Goal: Transaction & Acquisition: Obtain resource

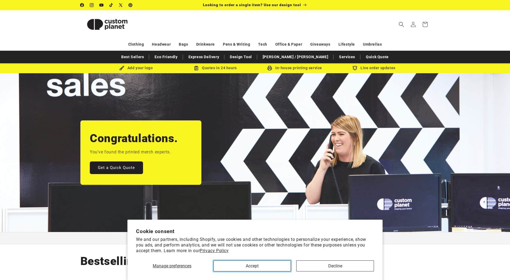
click at [234, 264] on button "Accept" at bounding box center [251, 266] width 77 height 11
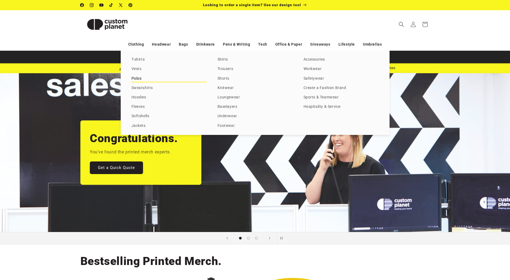
click at [137, 80] on link "Polos" at bounding box center [168, 78] width 75 height 7
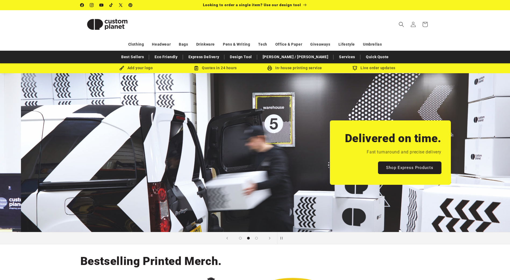
scroll to position [0, 510]
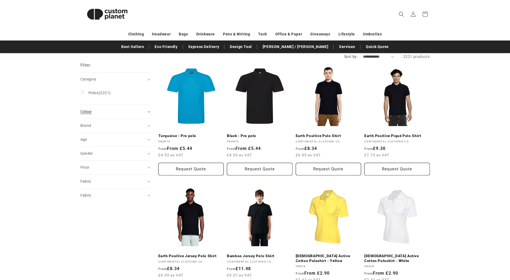
click at [113, 113] on div "Colour (0)" at bounding box center [112, 112] width 65 height 6
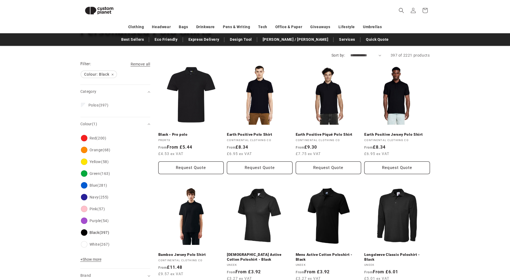
scroll to position [20, 0]
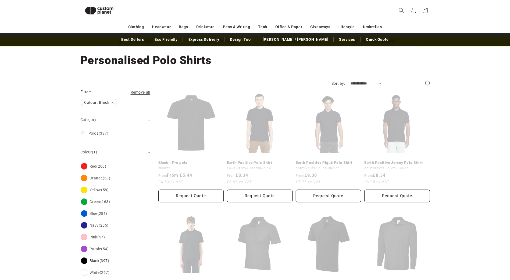
scroll to position [54, 0]
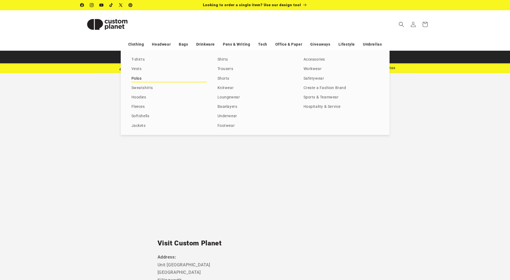
click at [140, 78] on link "Polos" at bounding box center [168, 78] width 75 height 7
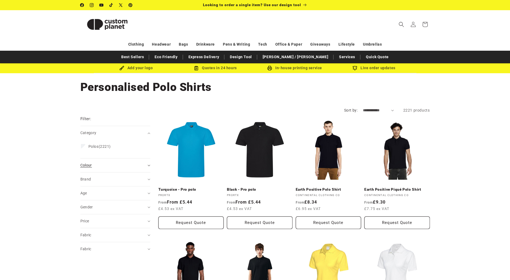
click at [96, 170] on summary "Colour (0)" at bounding box center [115, 166] width 70 height 14
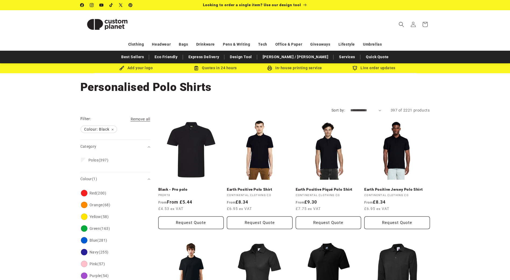
scroll to position [27, 0]
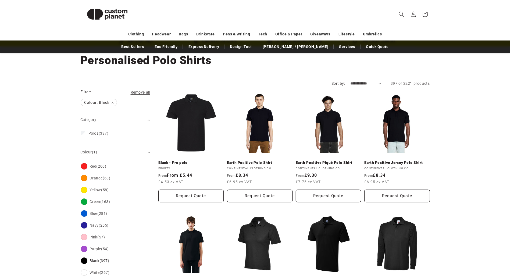
click at [187, 161] on link "Black - Pro polo" at bounding box center [191, 163] width 66 height 5
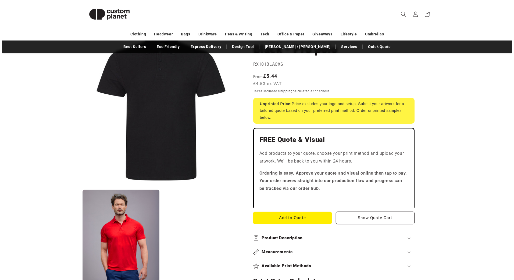
scroll to position [54, 0]
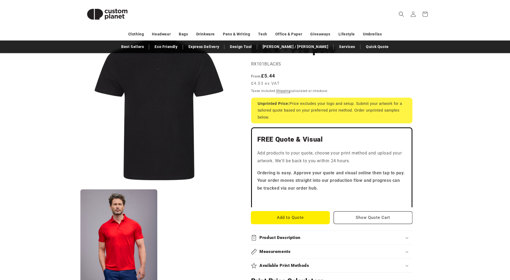
click at [302, 217] on button "Add to Quote" at bounding box center [290, 218] width 79 height 13
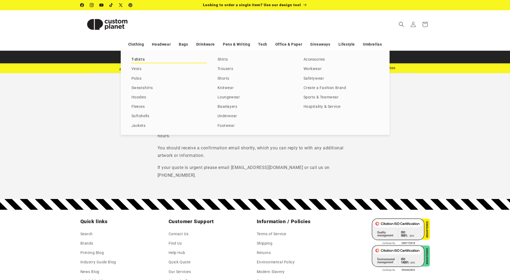
click at [137, 60] on link "T-shirts" at bounding box center [168, 59] width 75 height 7
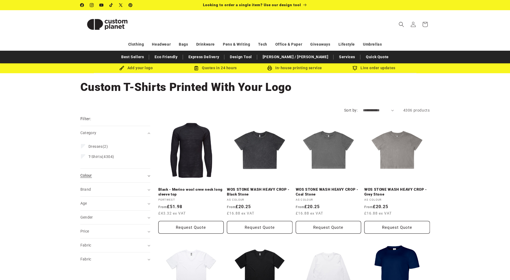
click at [97, 175] on div "Colour (0)" at bounding box center [112, 176] width 65 height 6
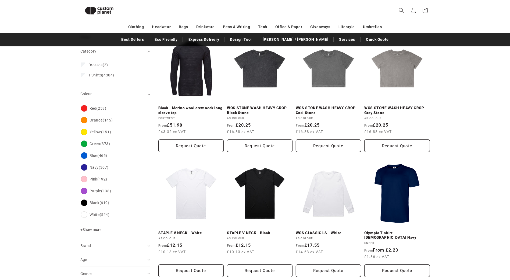
scroll to position [74, 0]
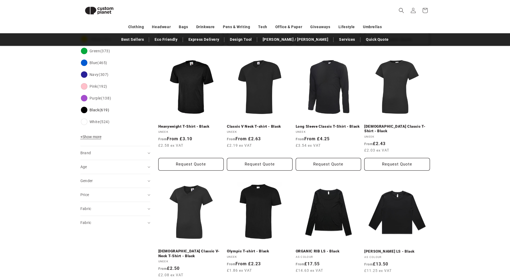
scroll to position [154, 0]
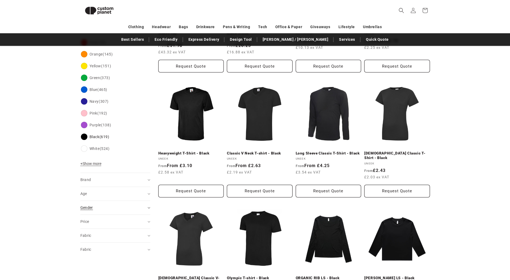
click at [96, 213] on summary "Gender (0)" at bounding box center [115, 208] width 70 height 14
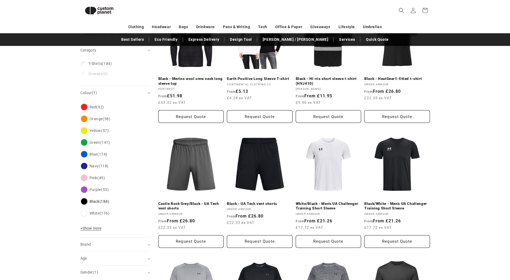
scroll to position [85, 0]
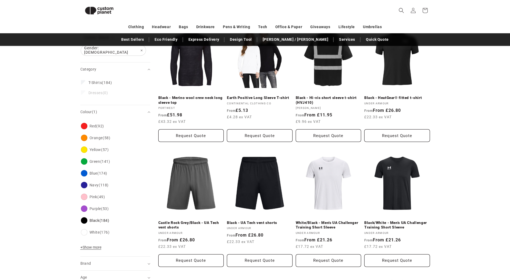
drag, startPoint x: 40, startPoint y: 186, endPoint x: 40, endPoint y: 183, distance: 3.0
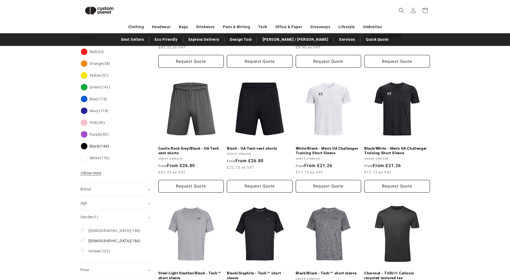
scroll to position [208, 0]
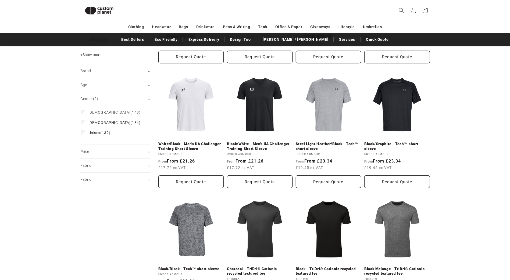
scroll to position [288, 0]
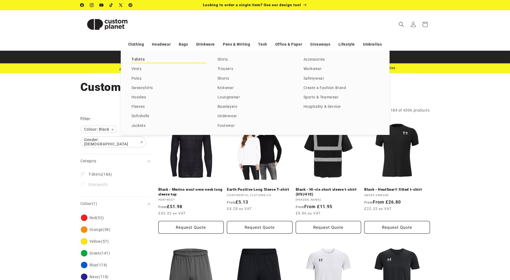
click at [139, 59] on link "T-shirts" at bounding box center [168, 59] width 75 height 7
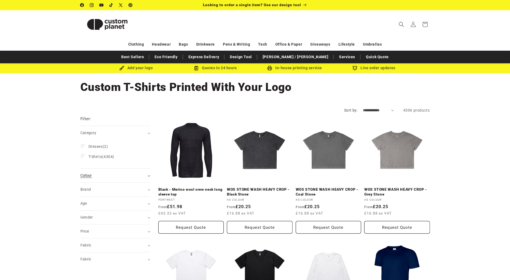
click at [100, 177] on div "Colour (0)" at bounding box center [112, 176] width 65 height 6
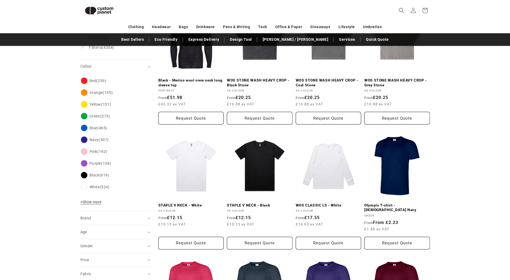
scroll to position [100, 0]
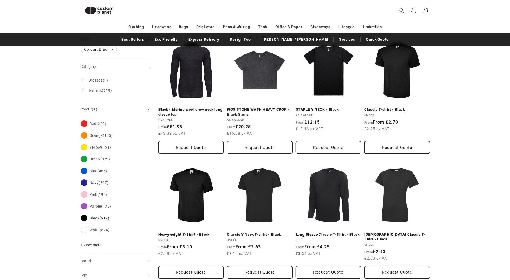
scroll to position [73, 0]
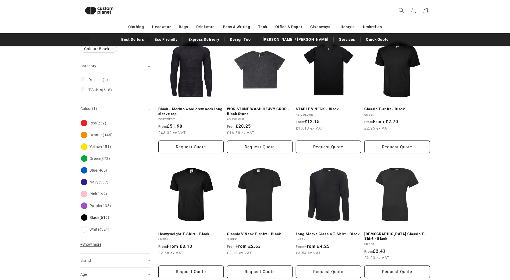
click at [395, 107] on link "Classic T-shirt - Black" at bounding box center [397, 109] width 66 height 5
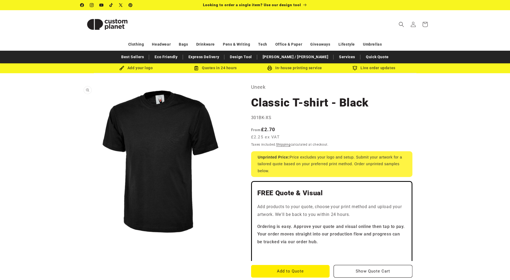
click at [80, 240] on button "Open media 1 in modal" at bounding box center [80, 240] width 0 height 0
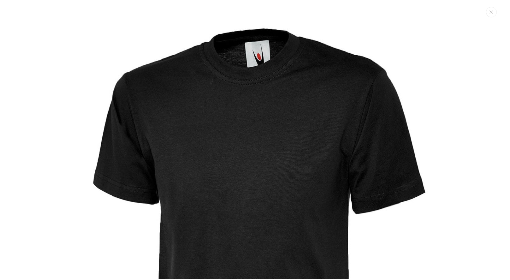
scroll to position [5, 0]
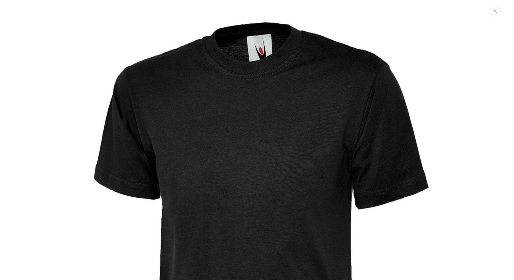
click at [175, 147] on img "Media gallery" at bounding box center [257, 227] width 454 height 454
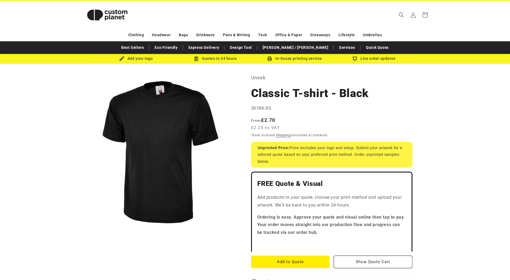
scroll to position [0, 0]
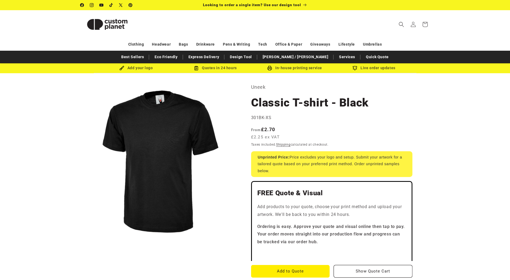
click at [382, 131] on div "Regular price From £2.70 £2.25 ex VAT Regular price Sale price £2.70 Unit price…" at bounding box center [331, 134] width 161 height 16
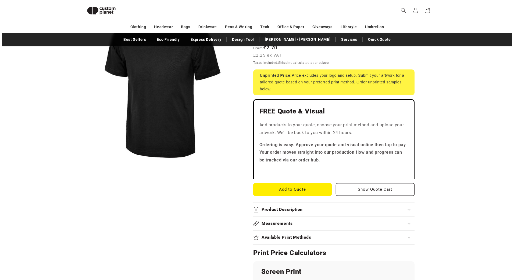
scroll to position [73, 0]
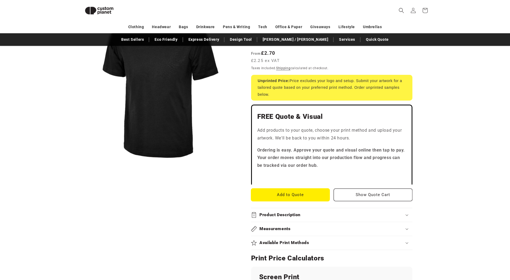
click at [297, 193] on button "Add to Quote" at bounding box center [290, 195] width 79 height 13
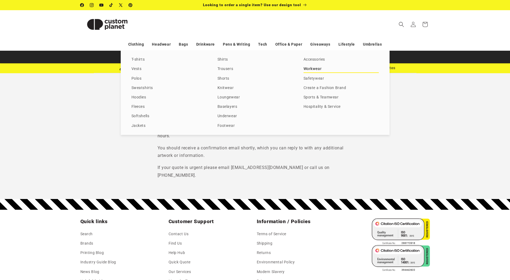
click at [318, 69] on link "Workwear" at bounding box center [340, 69] width 75 height 7
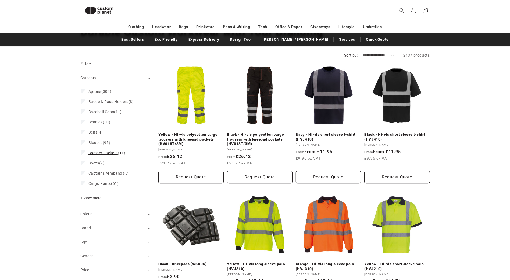
scroll to position [46, 0]
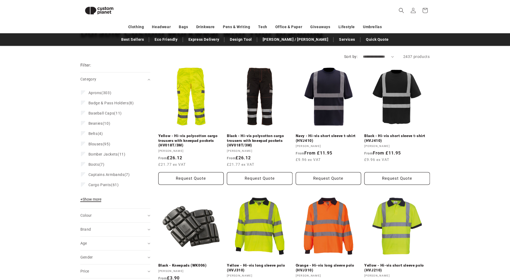
click at [101, 201] on span "+ Show more" at bounding box center [90, 199] width 21 height 4
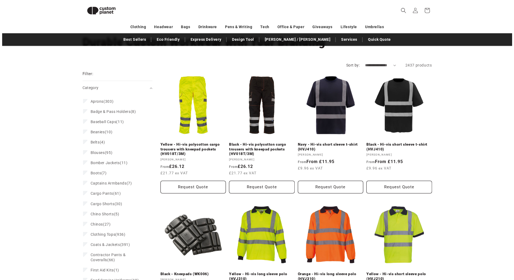
scroll to position [0, 0]
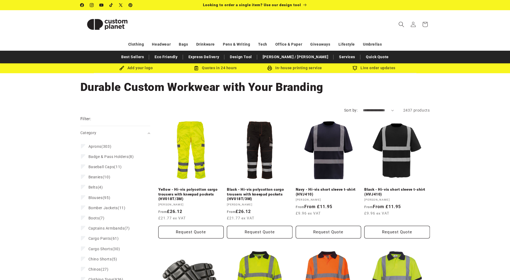
click at [399, 25] on icon "Search" at bounding box center [400, 24] width 5 height 5
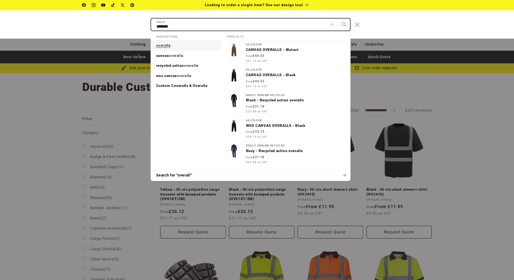
type input "*******"
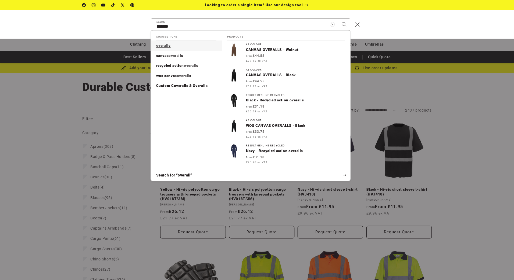
click at [165, 44] on mark "overall" at bounding box center [162, 45] width 12 height 4
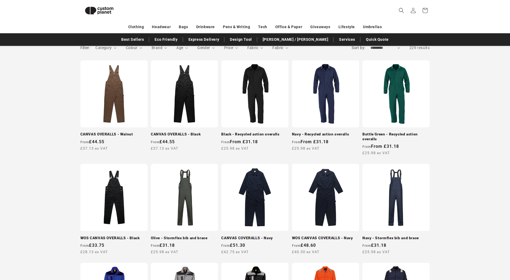
scroll to position [73, 0]
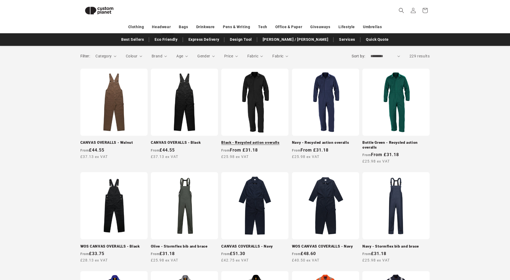
click at [258, 142] on link "Black - Recycled action overalls" at bounding box center [254, 142] width 67 height 5
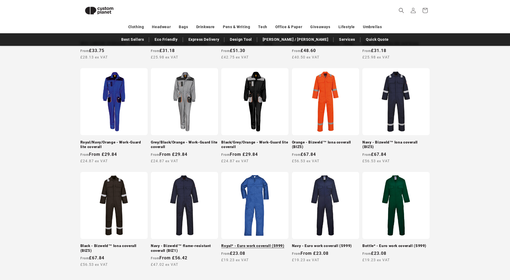
scroll to position [288, 0]
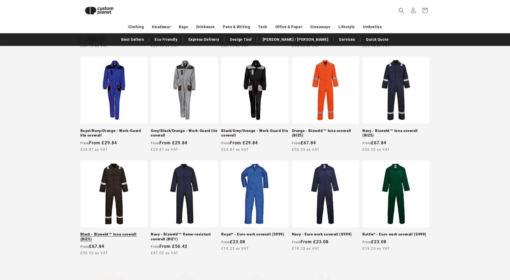
click at [109, 232] on link "Black - Bizweld™ Iona coverall (BIZ5)" at bounding box center [113, 236] width 67 height 9
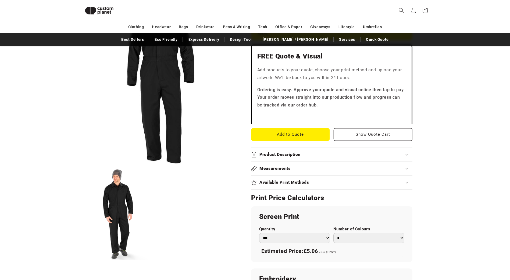
scroll to position [181, 0]
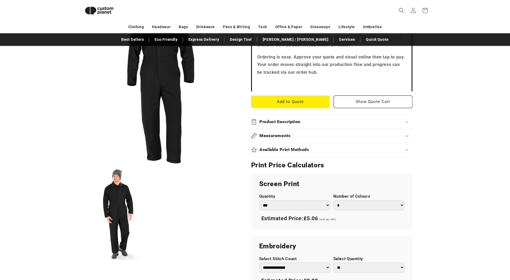
click at [309, 127] on summary "Product Description" at bounding box center [331, 122] width 161 height 14
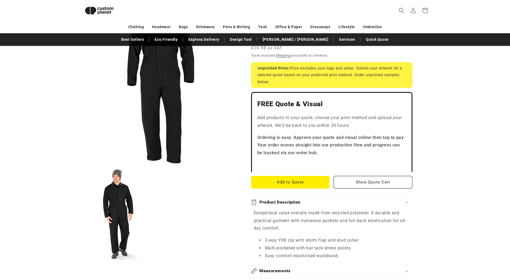
scroll to position [0, 0]
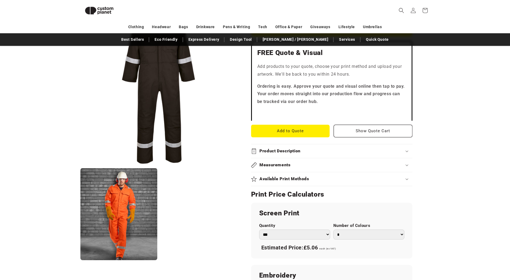
scroll to position [154, 0]
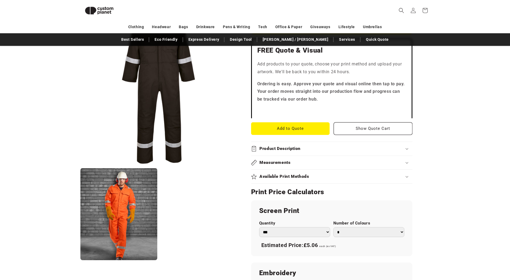
click at [288, 145] on summary "Product Description" at bounding box center [331, 149] width 161 height 14
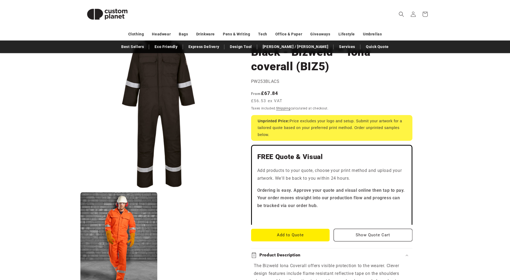
scroll to position [54, 0]
